Goal: Check status: Check status

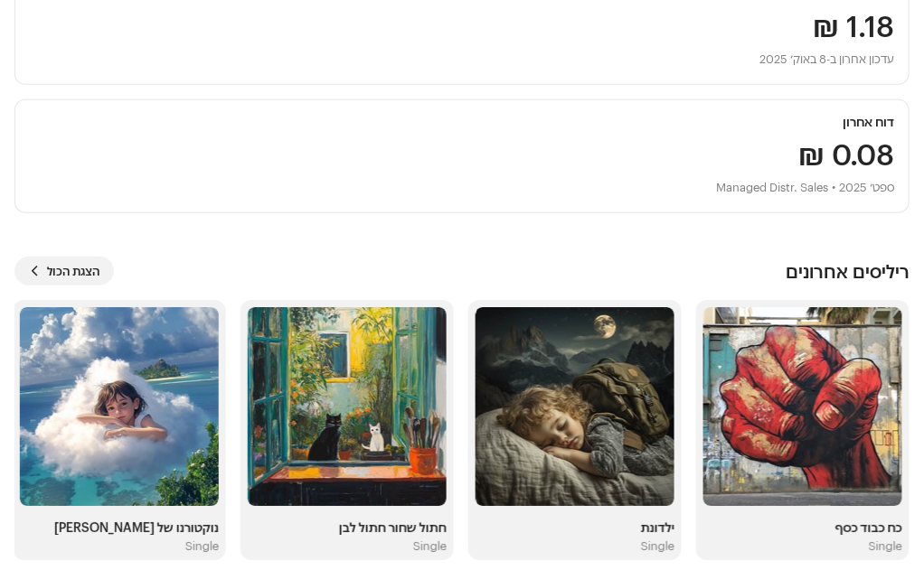
scroll to position [297, 0]
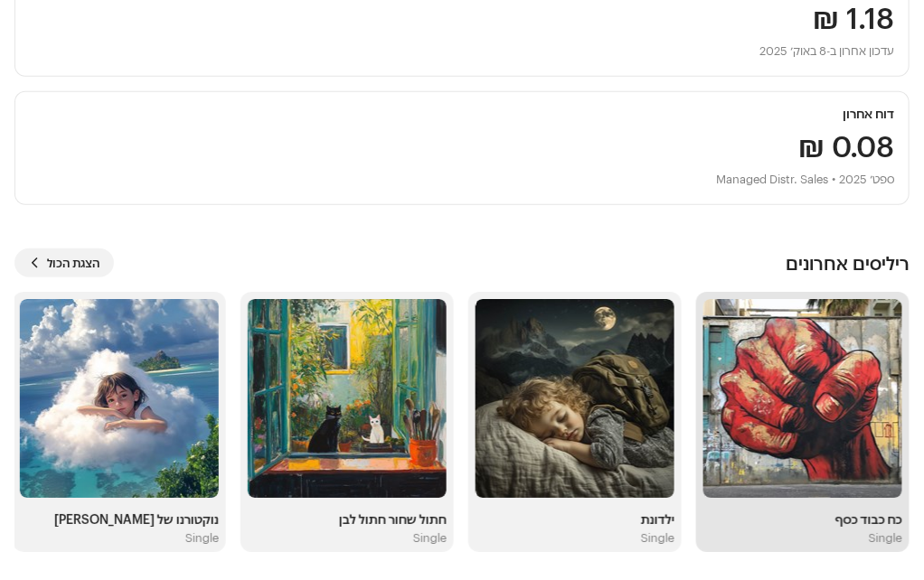
click at [835, 408] on img at bounding box center [802, 398] width 199 height 199
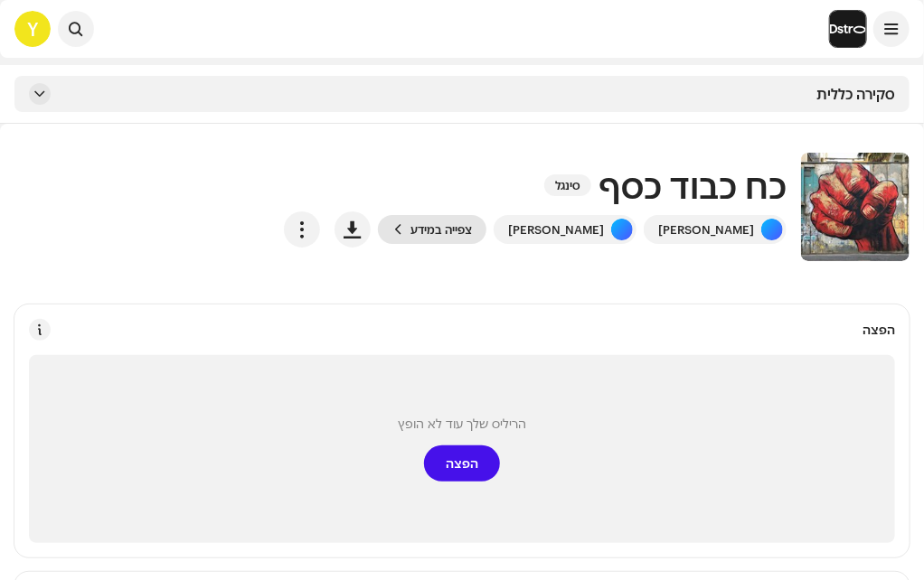
click at [472, 227] on span "צפייה במידע" at bounding box center [440, 230] width 61 height 36
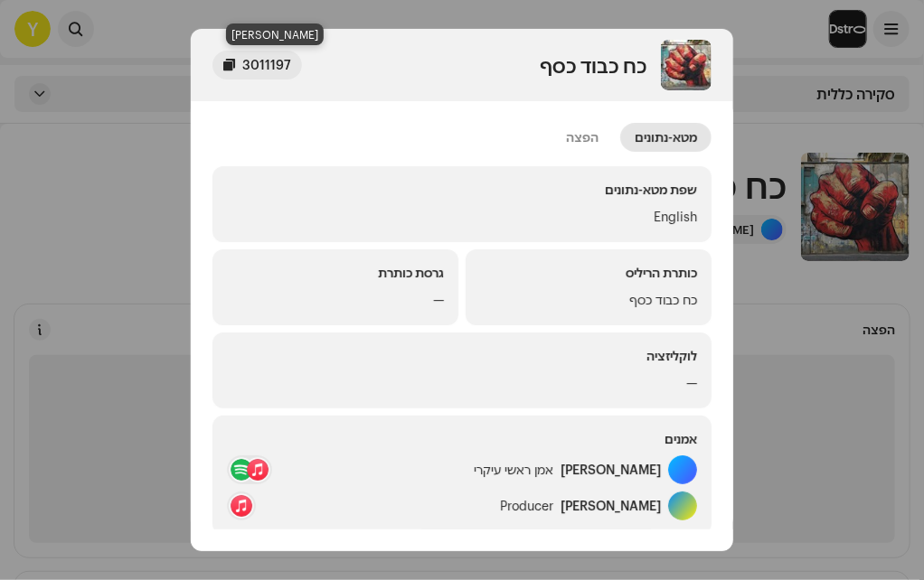
click at [226, 64] on div at bounding box center [229, 65] width 12 height 14
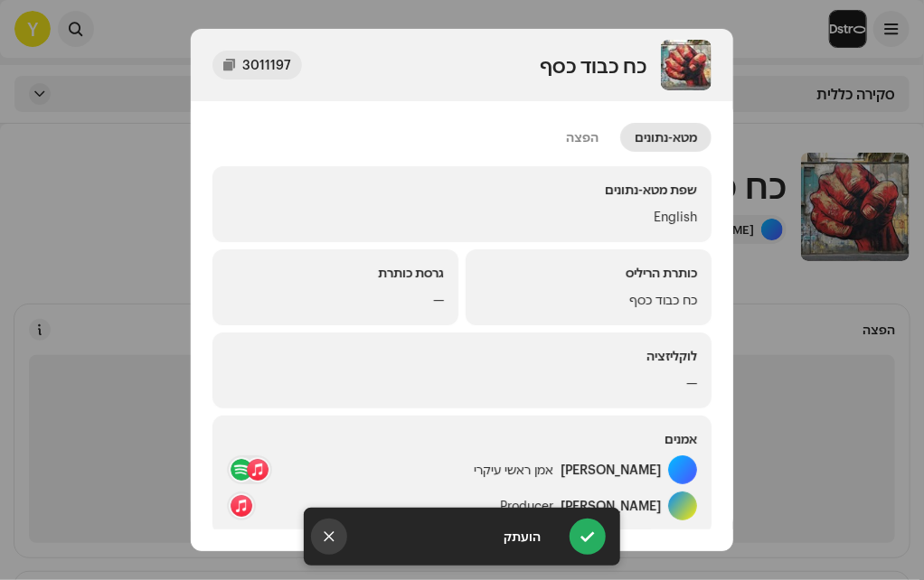
click at [330, 542] on button "Close" at bounding box center [329, 537] width 36 height 36
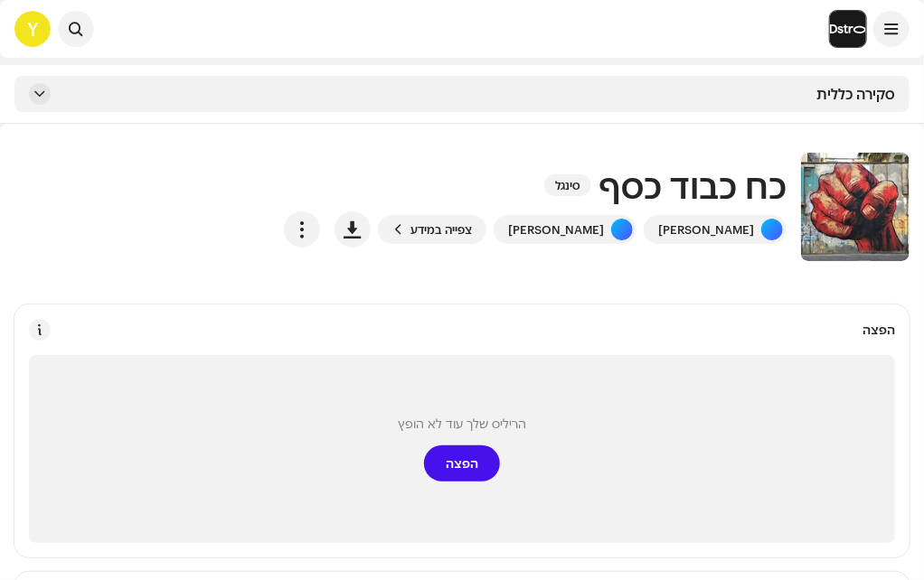
click at [760, 29] on div "כח כבוד כסף 3011197 מטא-נתונים הפצה שפת מטא-נתונים English כותרת הריליס כח כבוד…" at bounding box center [462, 290] width 924 height 580
click at [320, 239] on button "button" at bounding box center [302, 230] width 36 height 36
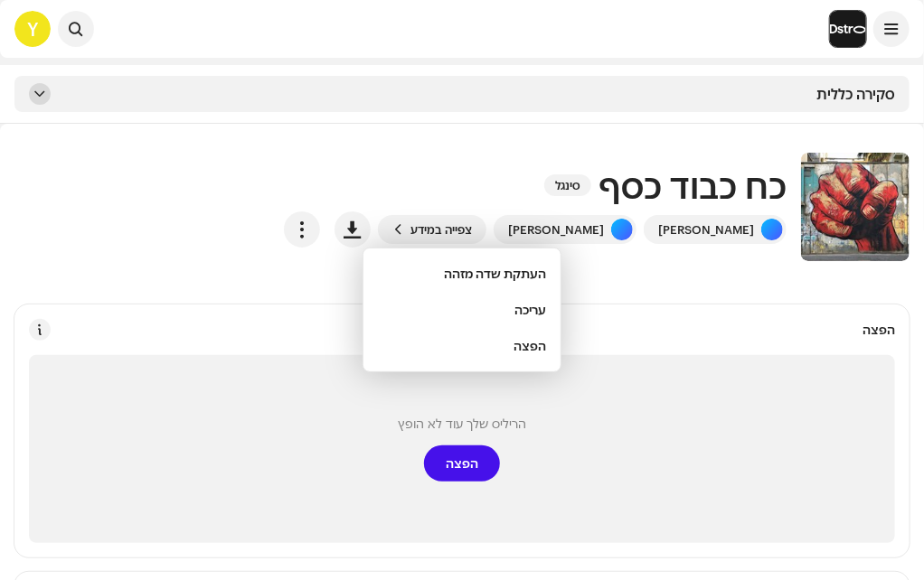
click at [43, 94] on span at bounding box center [39, 94] width 11 height 14
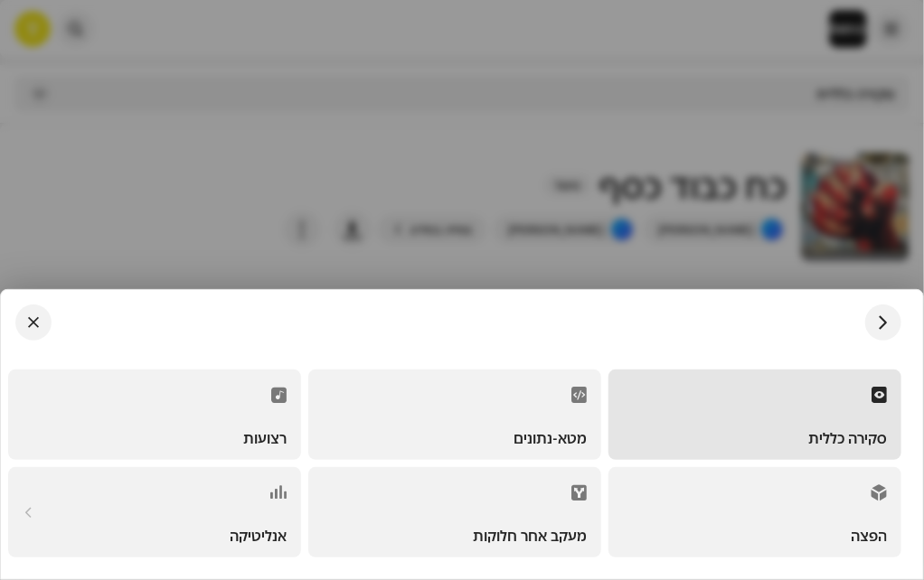
click at [817, 516] on div "הפצה" at bounding box center [755, 512] width 264 height 61
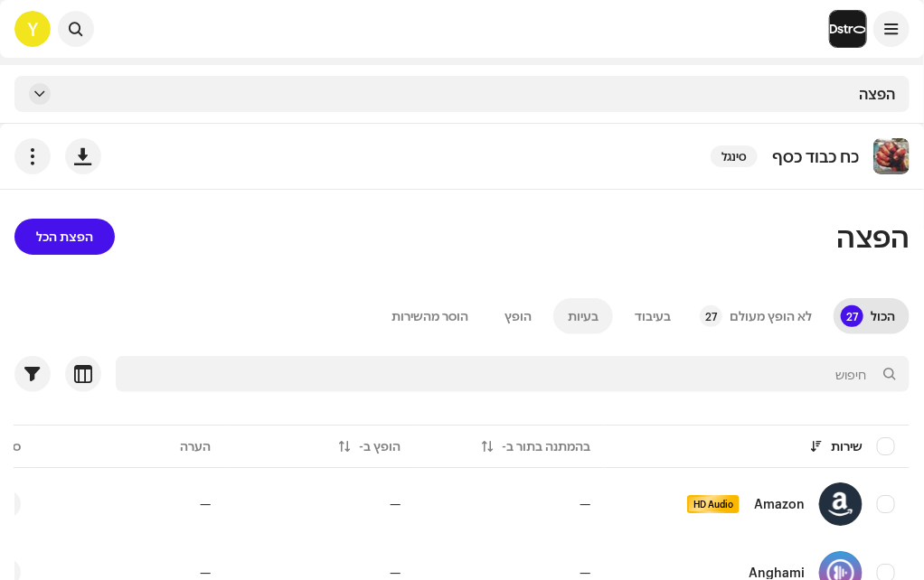
click at [594, 312] on div "בעיות" at bounding box center [583, 316] width 31 height 36
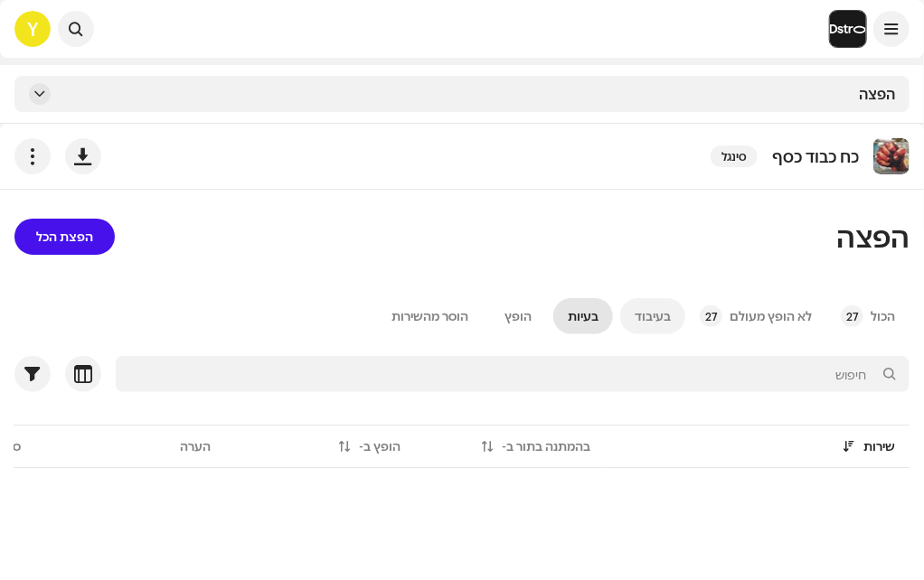
click at [642, 317] on div "בעיבוד" at bounding box center [653, 316] width 36 height 36
click at [518, 313] on div "הופץ" at bounding box center [517, 316] width 27 height 36
